Goal: Transaction & Acquisition: Book appointment/travel/reservation

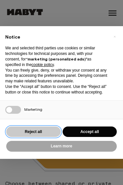
click at [46, 131] on button "Reject all" at bounding box center [33, 132] width 54 height 11
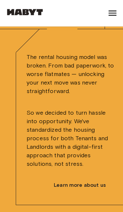
scroll to position [2595, 0]
click at [113, 14] on icon at bounding box center [112, 13] width 10 height 10
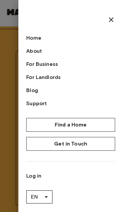
click at [77, 121] on link "Find a Home" at bounding box center [70, 125] width 89 height 14
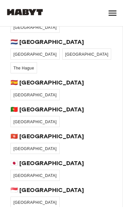
scroll to position [189, 0]
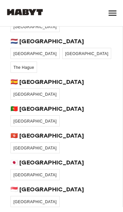
click at [30, 146] on span "[GEOGRAPHIC_DATA]" at bounding box center [34, 148] width 43 height 5
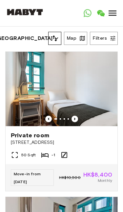
scroll to position [2141, 0]
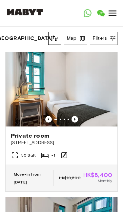
click at [76, 119] on icon "Previous image" at bounding box center [74, 119] width 7 height 7
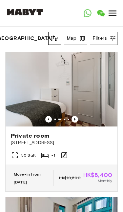
click at [78, 118] on icon "Previous image" at bounding box center [74, 119] width 7 height 7
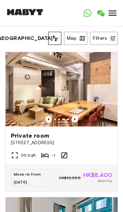
click at [77, 117] on icon "Previous image" at bounding box center [74, 119] width 7 height 7
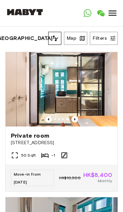
click at [76, 118] on icon "Previous image" at bounding box center [74, 119] width 7 height 7
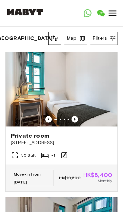
click at [77, 115] on img at bounding box center [62, 89] width 112 height 74
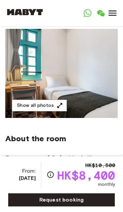
scroll to position [57, 0]
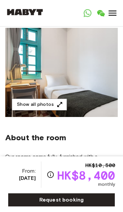
click at [63, 98] on button "Show all photos" at bounding box center [39, 104] width 55 height 12
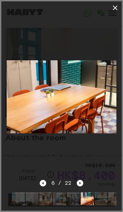
click at [116, 9] on icon "button" at bounding box center [115, 8] width 5 height 5
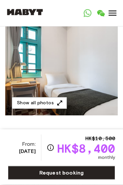
scroll to position [0, 0]
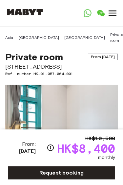
click at [113, 11] on icon at bounding box center [112, 12] width 8 height 5
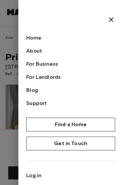
click at [80, 124] on link "Find a Home" at bounding box center [70, 125] width 89 height 14
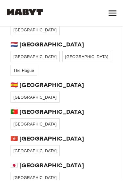
scroll to position [187, 0]
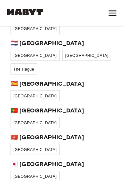
click at [28, 144] on link "[GEOGRAPHIC_DATA]" at bounding box center [34, 149] width 49 height 11
